Goal: Information Seeking & Learning: Understand process/instructions

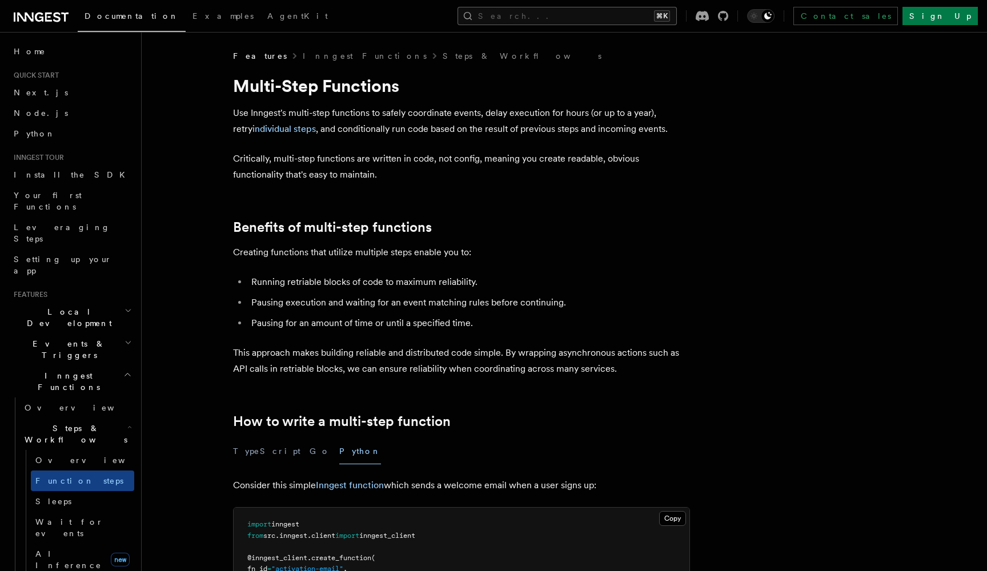
click at [636, 14] on button "Search... ⌘K" at bounding box center [566, 16] width 219 height 18
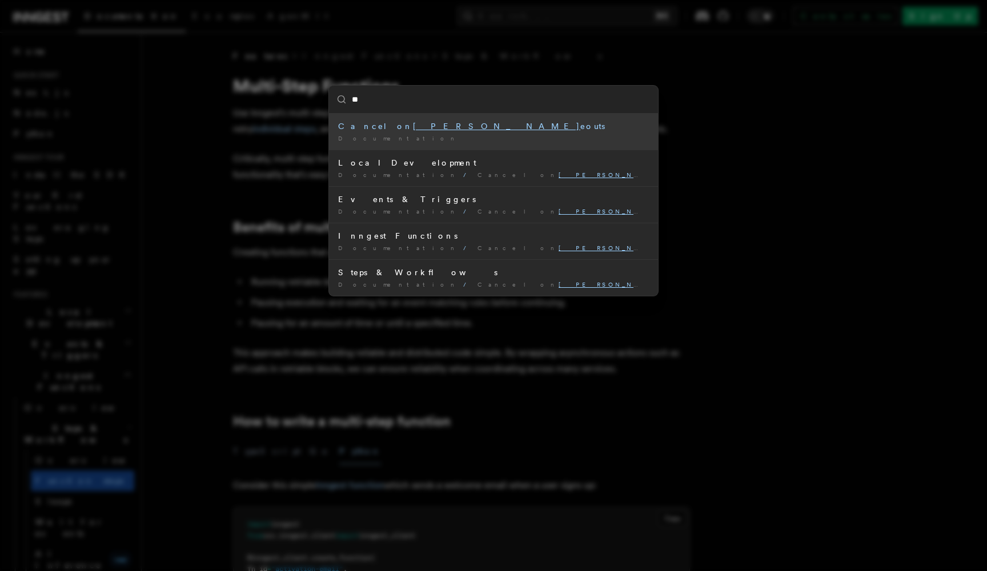
type input "*"
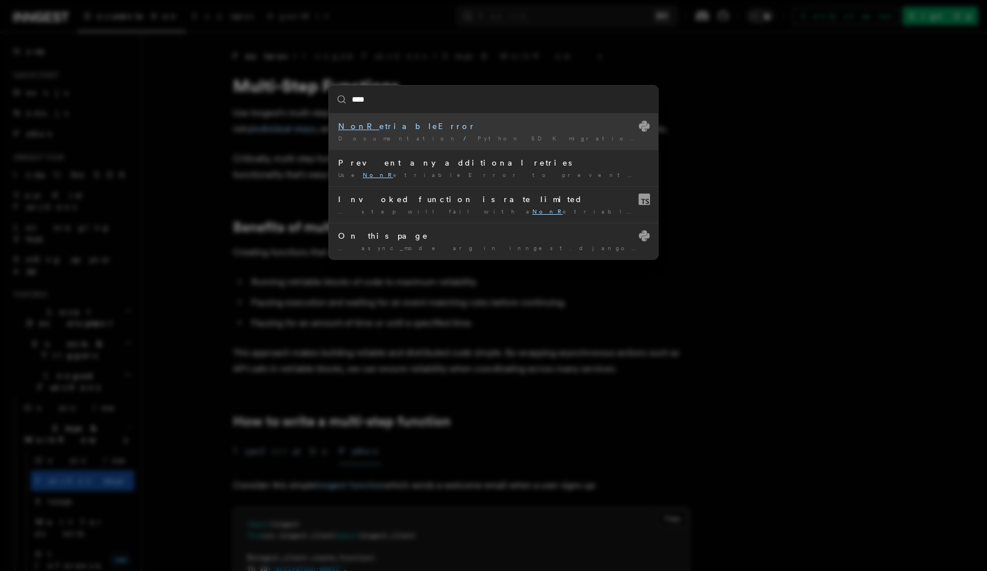
type input "*****"
click at [378, 126] on div "NonRe triableError" at bounding box center [493, 125] width 311 height 11
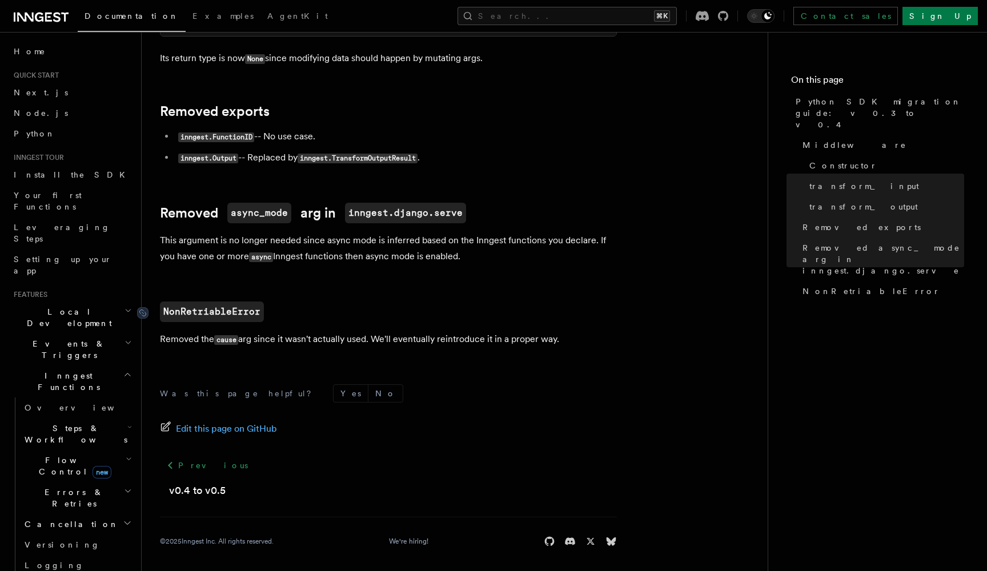
scroll to position [644, 0]
click at [235, 307] on code "NonRetriableError" at bounding box center [212, 312] width 104 height 21
click at [223, 337] on code "cause" at bounding box center [226, 341] width 24 height 10
click at [605, 21] on button "Search... ⌘K" at bounding box center [566, 16] width 219 height 18
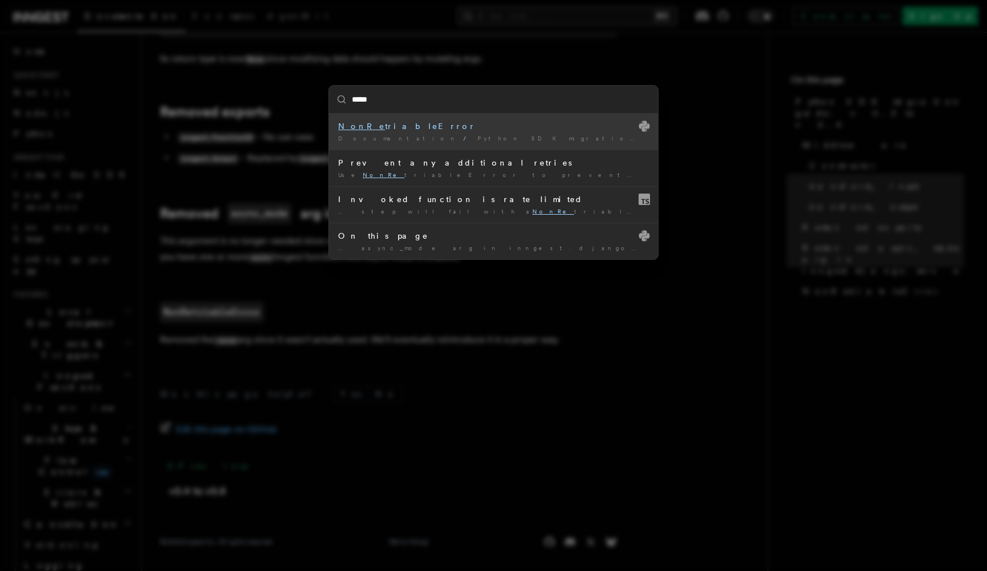
type input "******"
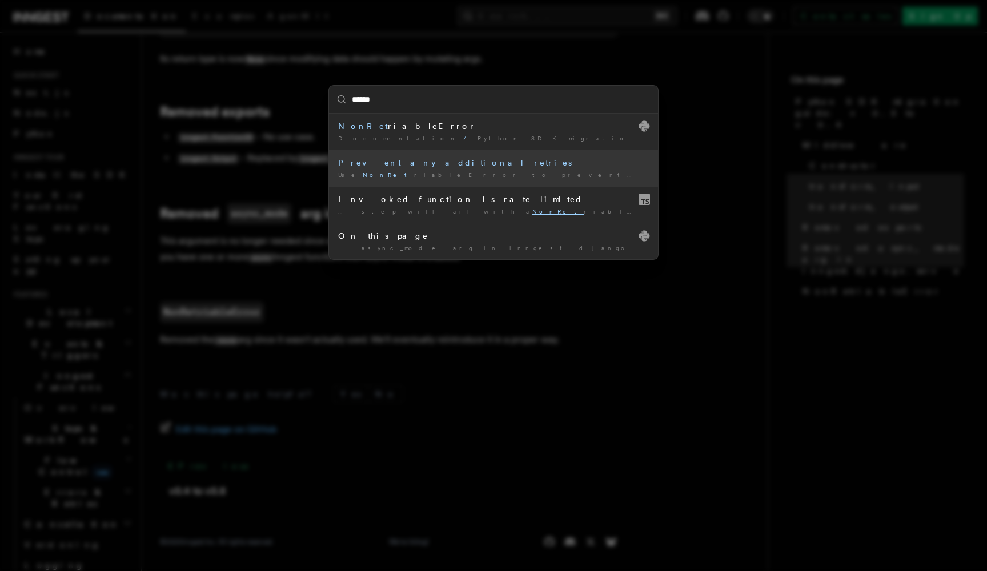
click at [424, 164] on div "Prevent any additional retries" at bounding box center [493, 162] width 311 height 11
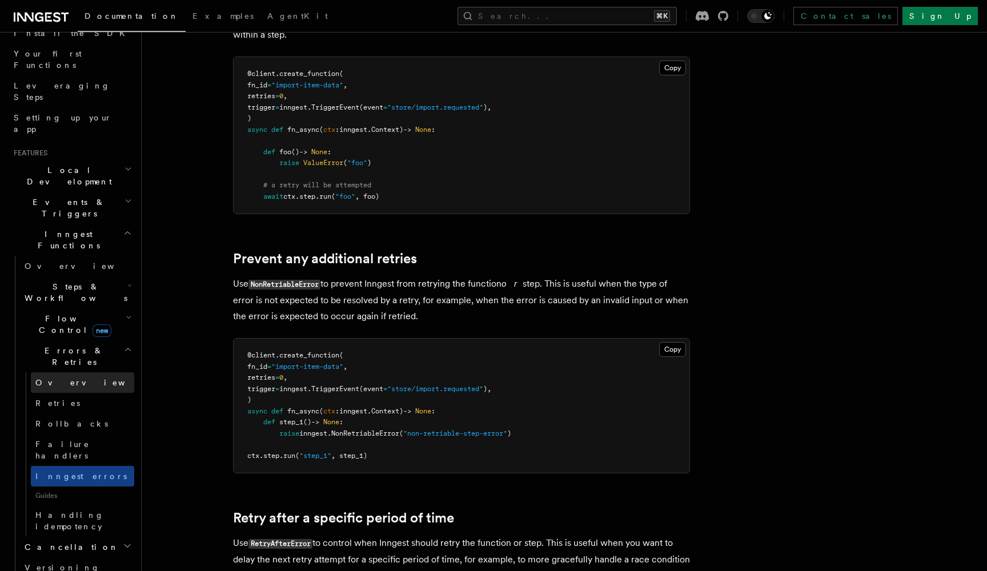
scroll to position [144, 0]
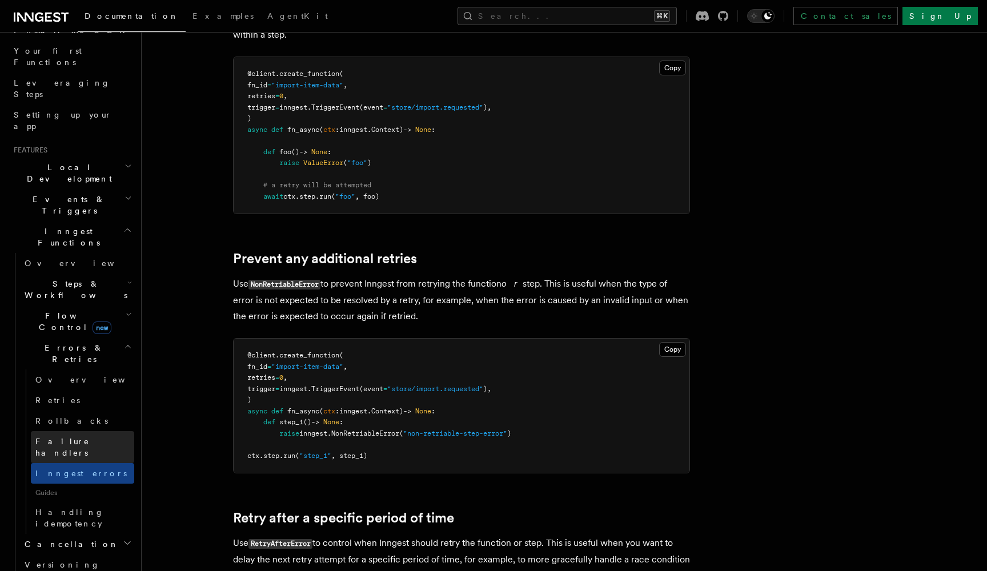
click at [77, 437] on span "Failure handlers" at bounding box center [62, 447] width 54 height 21
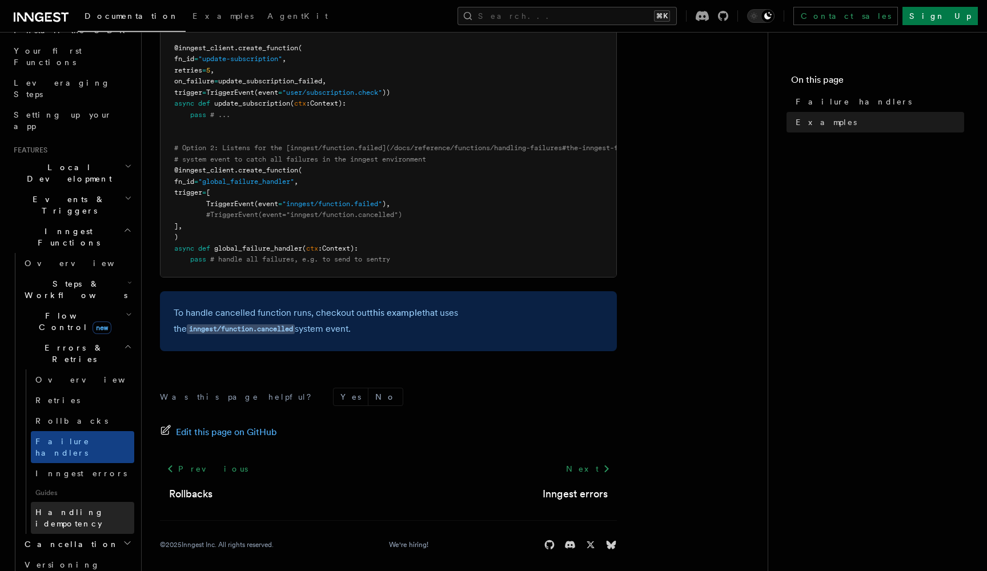
scroll to position [337, 0]
click at [53, 469] on span "Inngest errors" at bounding box center [80, 473] width 91 height 9
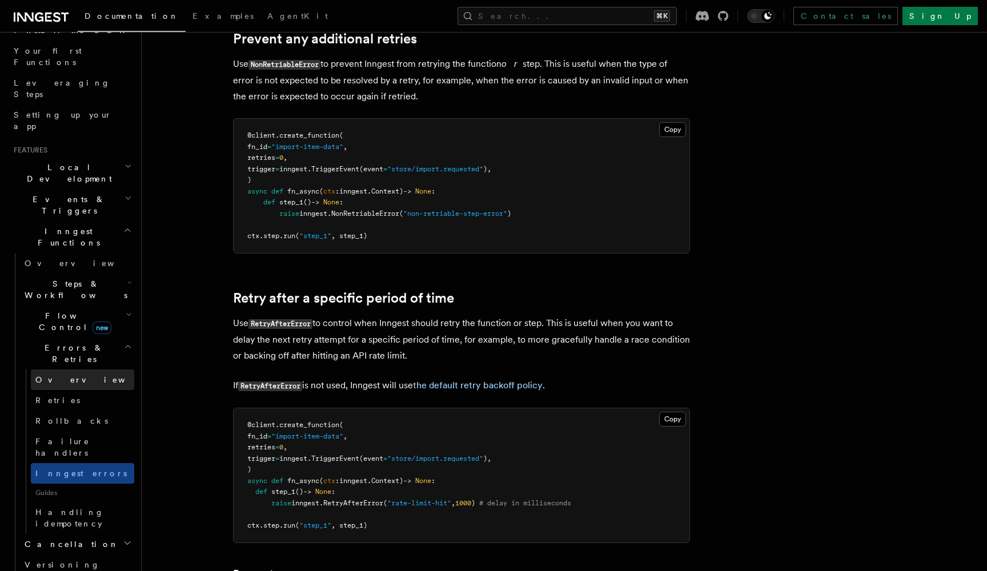
scroll to position [106, 0]
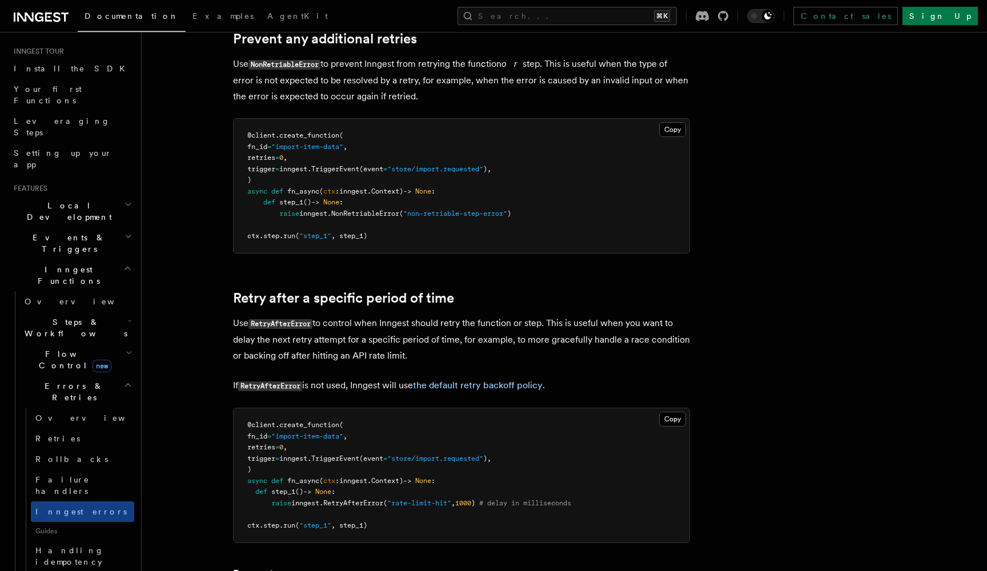
click at [117, 312] on h2 "Steps & Workflows" at bounding box center [77, 328] width 114 height 32
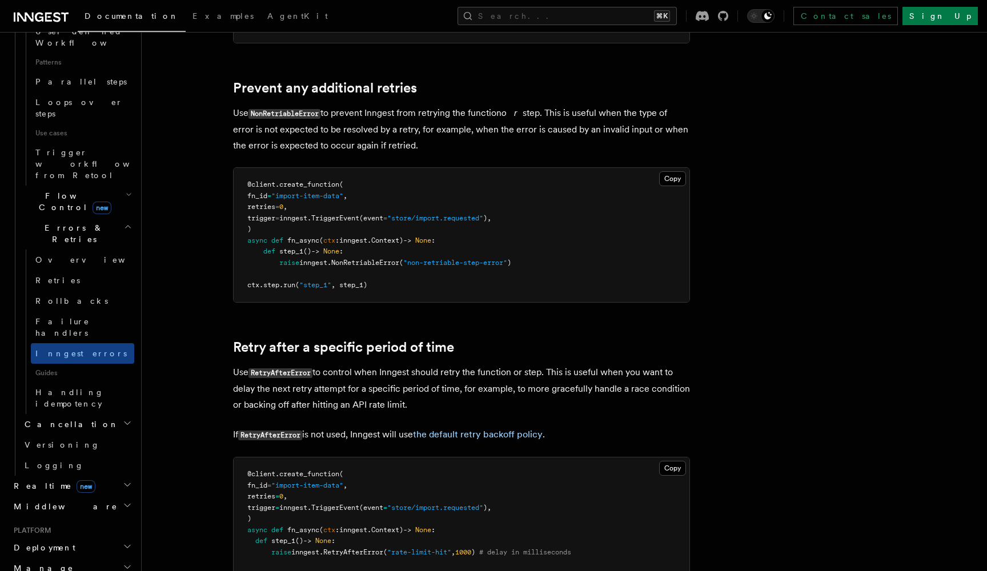
scroll to position [295, 0]
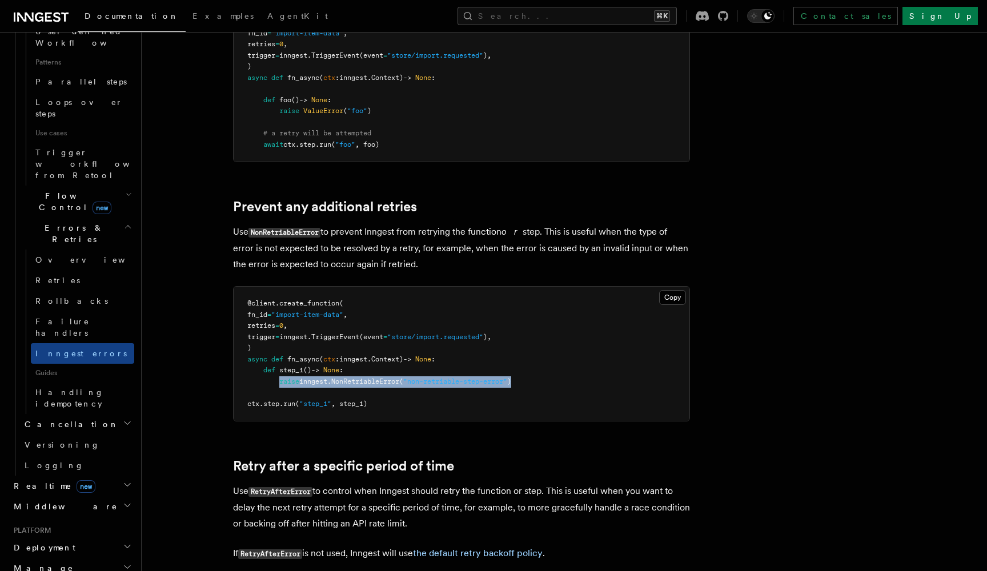
drag, startPoint x: 279, startPoint y: 377, endPoint x: 524, endPoint y: 379, distance: 244.4
click at [524, 379] on pre "@client . create_function ( fn_id = "import-item-data" , retries = 0 , trigger …" at bounding box center [462, 354] width 456 height 134
copy span "raise inngest . NonRetriableError ( "non-retriable-step-error" )"
click at [524, 379] on pre "@client . create_function ( fn_id = "import-item-data" , retries = 0 , trigger …" at bounding box center [462, 354] width 456 height 134
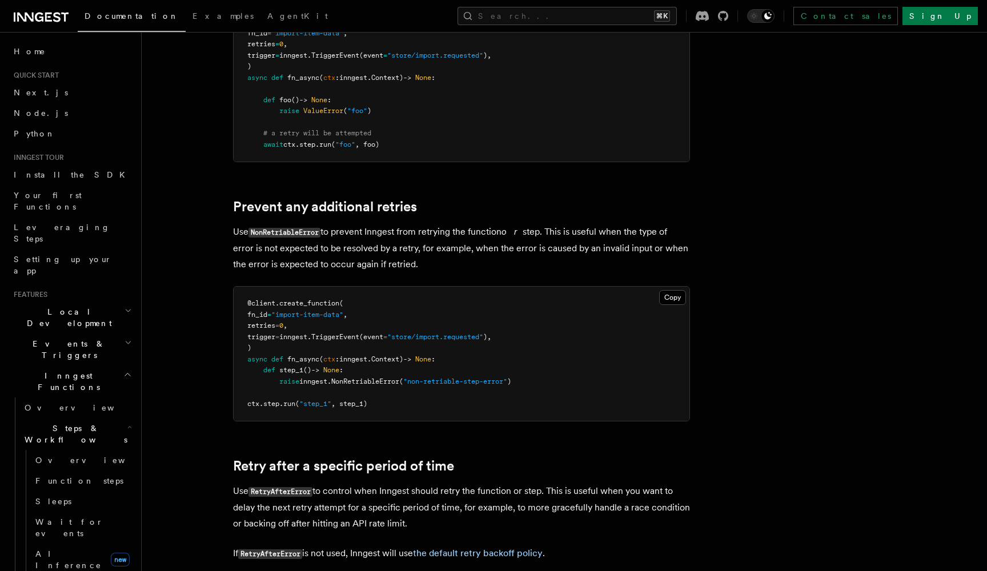
scroll to position [0, 0]
